Goal: Information Seeking & Learning: Learn about a topic

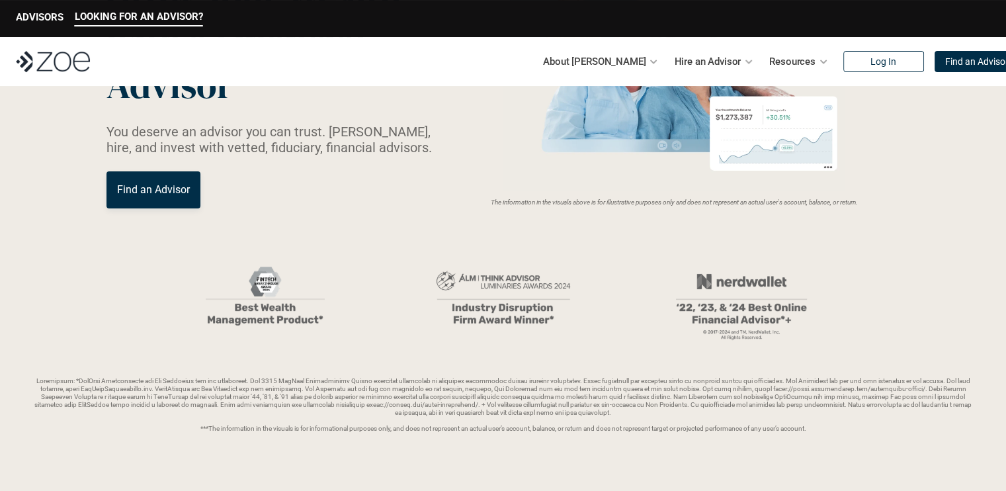
scroll to position [198, 0]
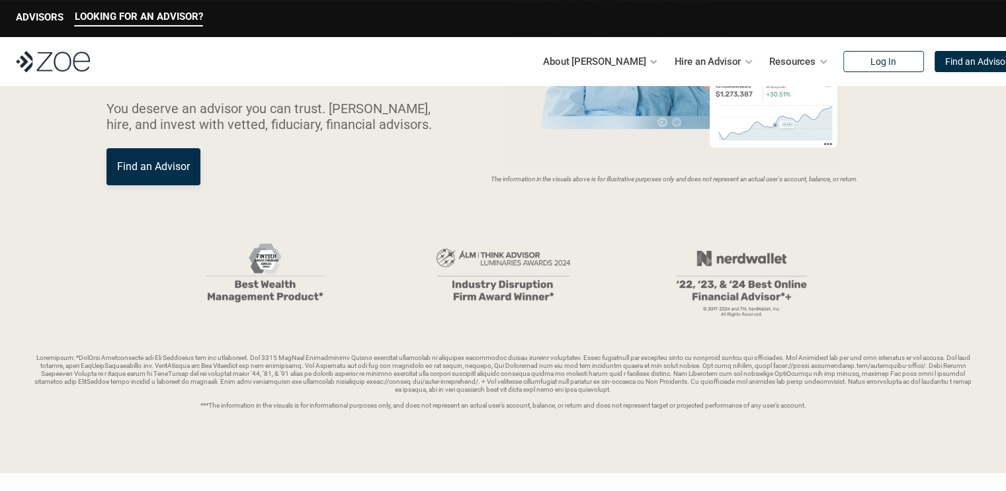
click at [171, 158] on link "Find an Advisor" at bounding box center [153, 166] width 94 height 37
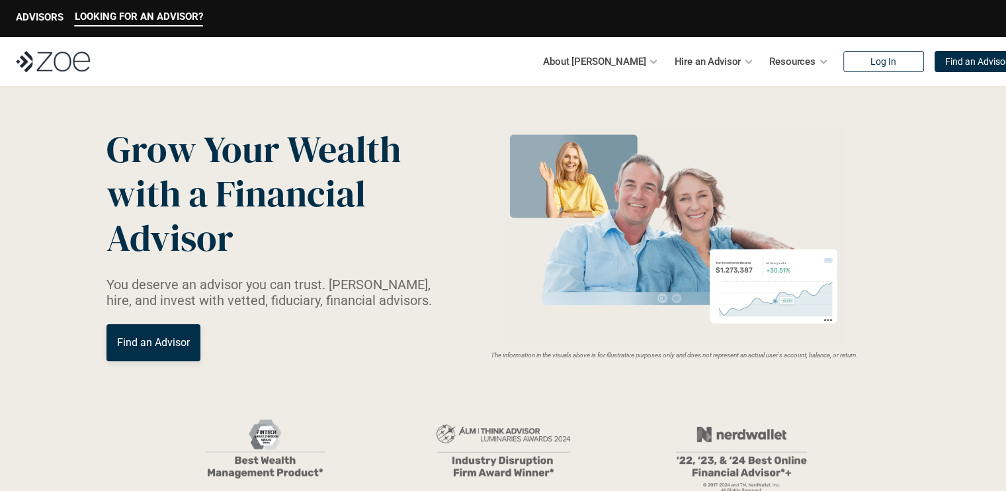
scroll to position [0, 0]
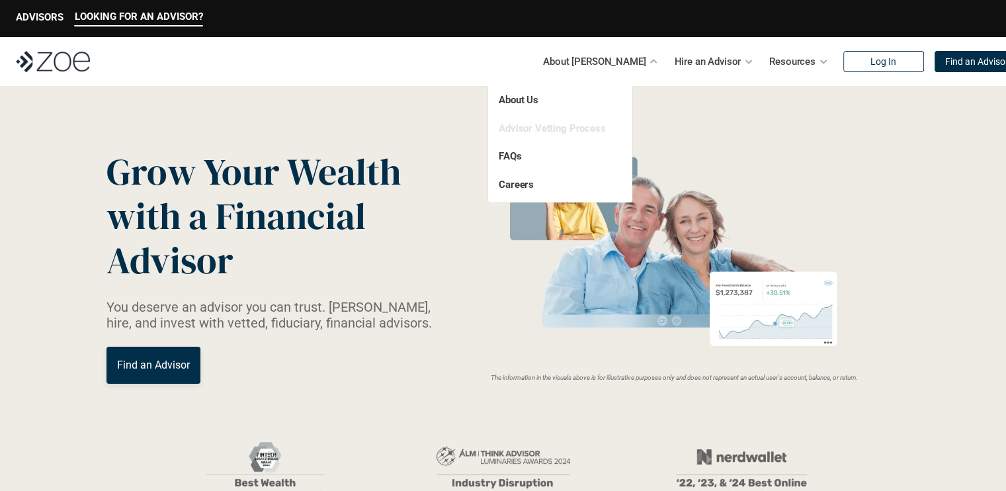
click at [550, 127] on link "Advisor Vetting Process" at bounding box center [552, 128] width 107 height 12
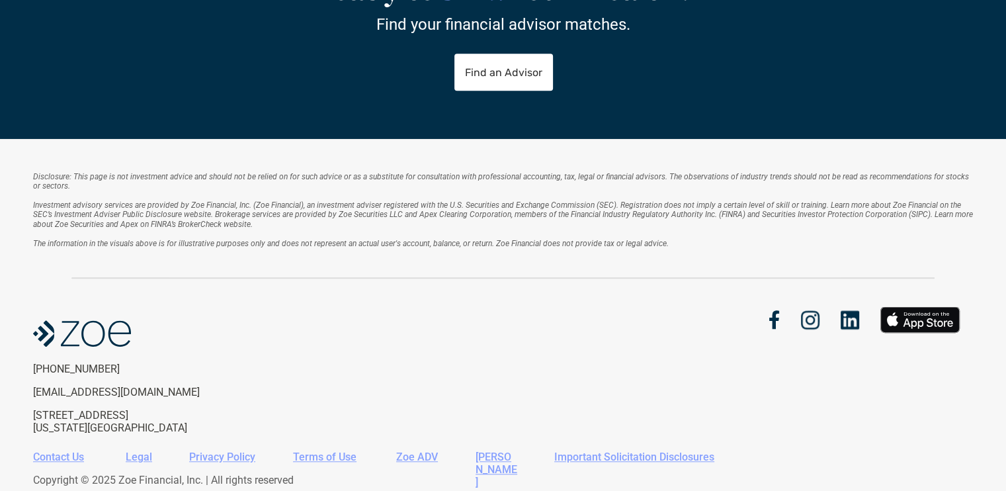
scroll to position [1105, 0]
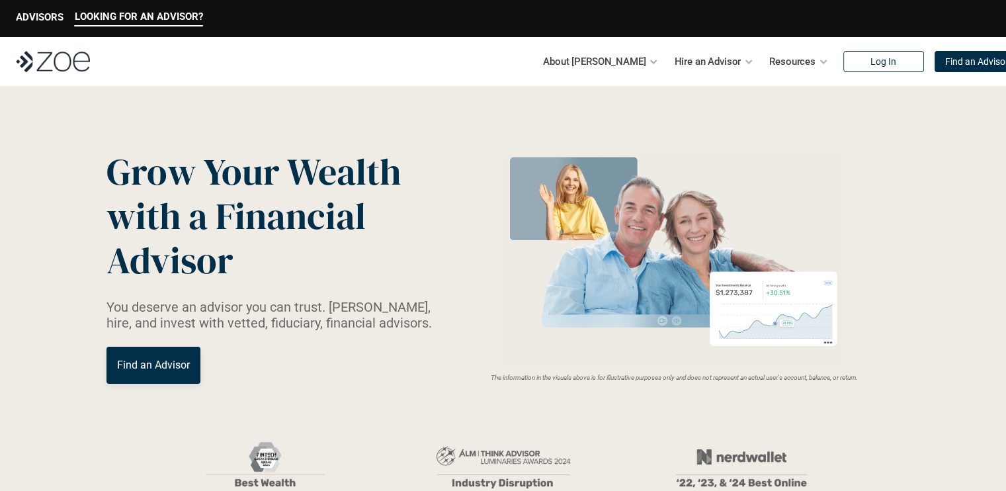
click at [883, 134] on header "Grow Your Wealth with a Financial Advisor You deserve an advisor you can trust.…" at bounding box center [503, 378] width 1006 height 585
